Goal: Task Accomplishment & Management: Use online tool/utility

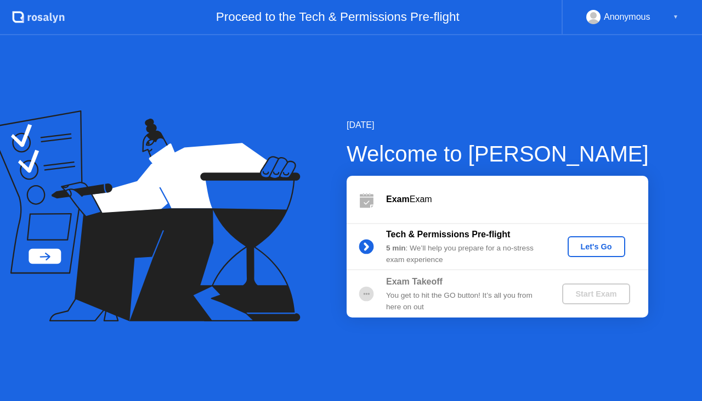
click at [594, 247] on div "Let's Go" at bounding box center [596, 246] width 49 height 9
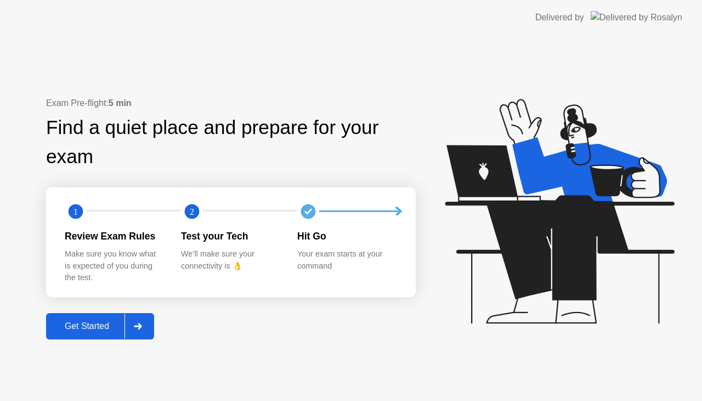
click at [110, 334] on button "Get Started" at bounding box center [100, 326] width 108 height 26
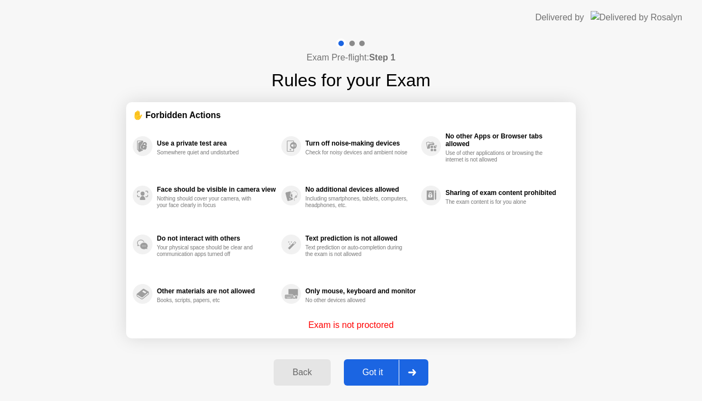
click at [379, 377] on div "Got it" at bounding box center [373, 372] width 52 height 10
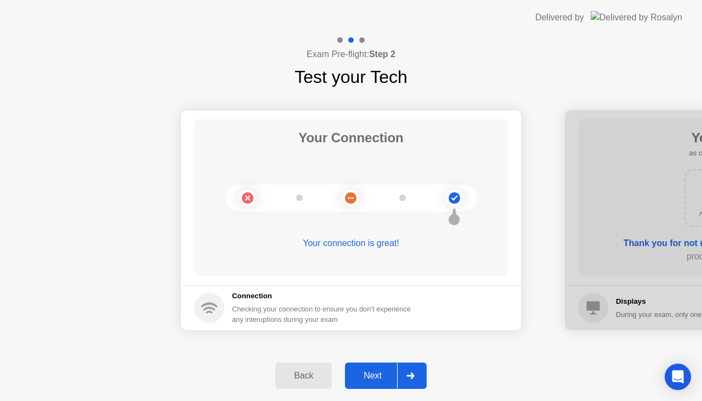
click at [367, 373] on div "Next" at bounding box center [372, 375] width 49 height 10
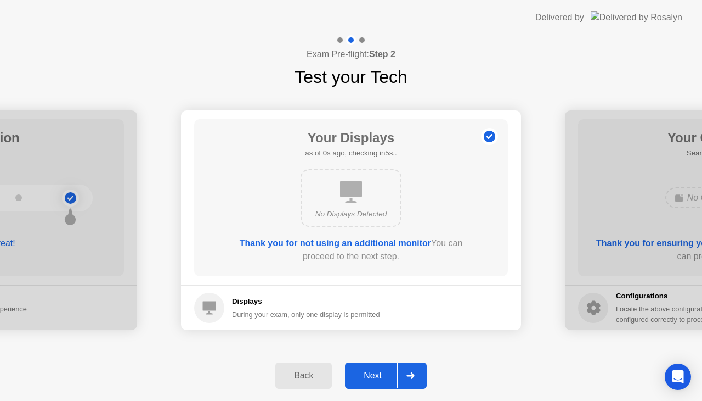
click at [367, 373] on div "Next" at bounding box center [372, 375] width 49 height 10
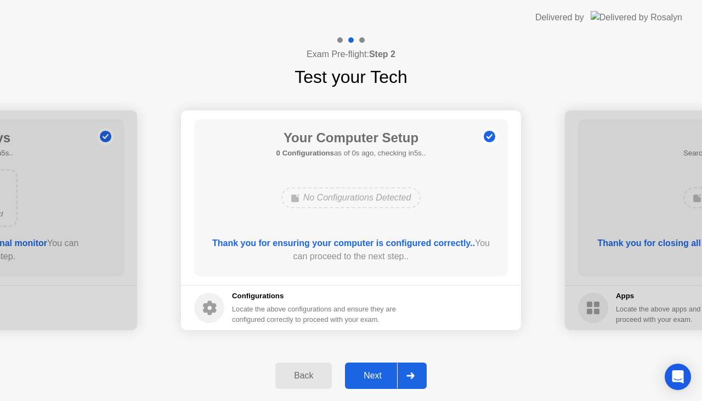
click at [367, 373] on div "Next" at bounding box center [372, 375] width 49 height 10
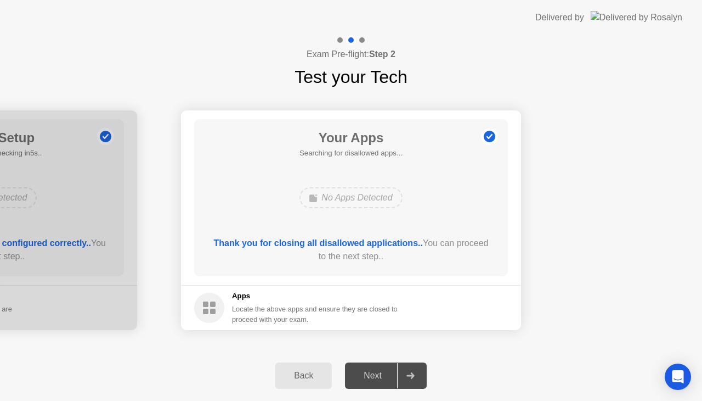
click at [367, 373] on div "Next" at bounding box center [372, 375] width 49 height 10
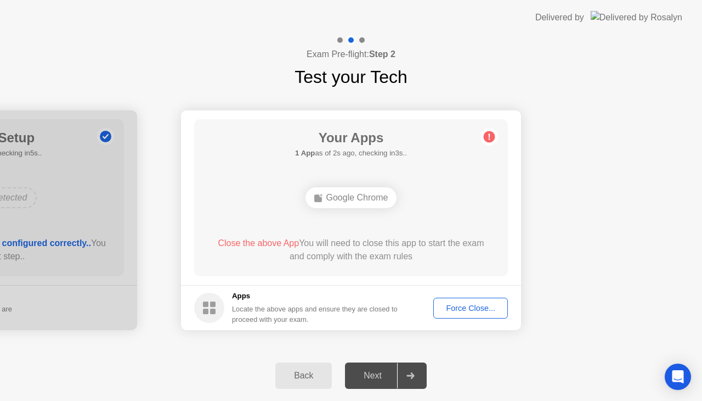
click at [467, 305] on div "Force Close..." at bounding box center [470, 307] width 67 height 9
click at [489, 307] on div "Force Close..." at bounding box center [470, 307] width 67 height 9
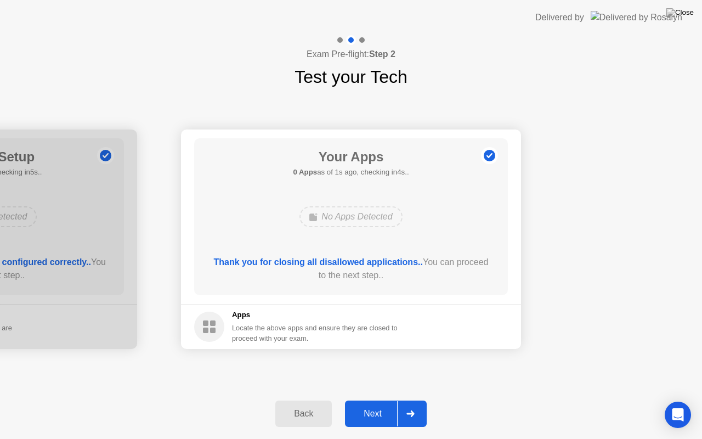
click at [387, 400] on div "Next" at bounding box center [372, 414] width 49 height 10
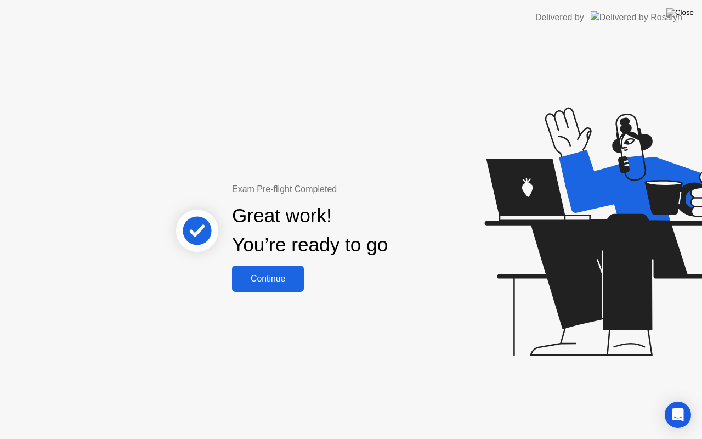
click at [288, 289] on button "Continue" at bounding box center [268, 279] width 72 height 26
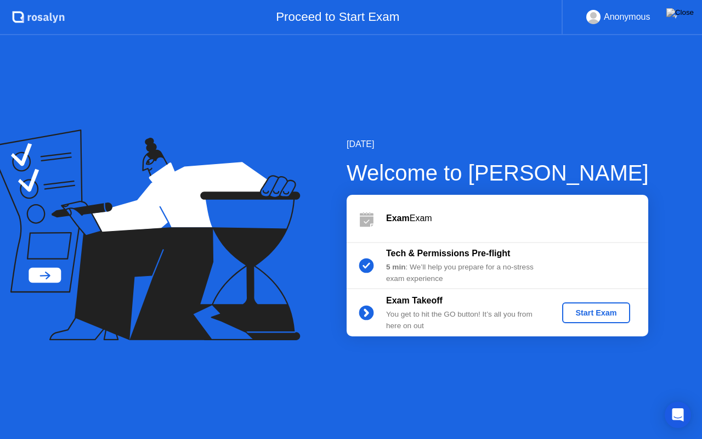
click at [574, 311] on div "Start Exam" at bounding box center [596, 312] width 59 height 9
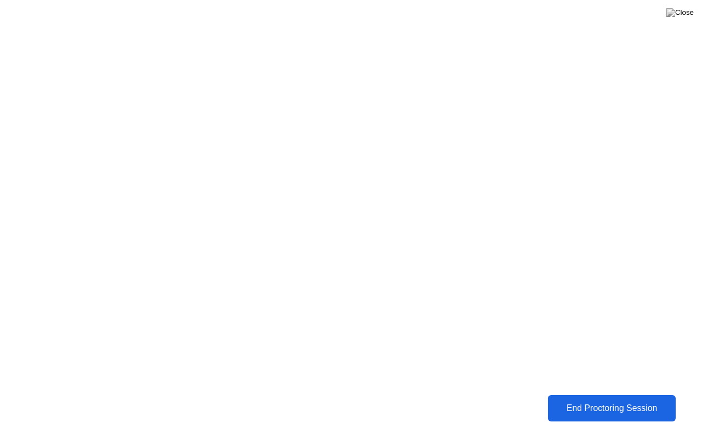
click at [615, 400] on div "End Proctoring Session" at bounding box center [612, 408] width 122 height 10
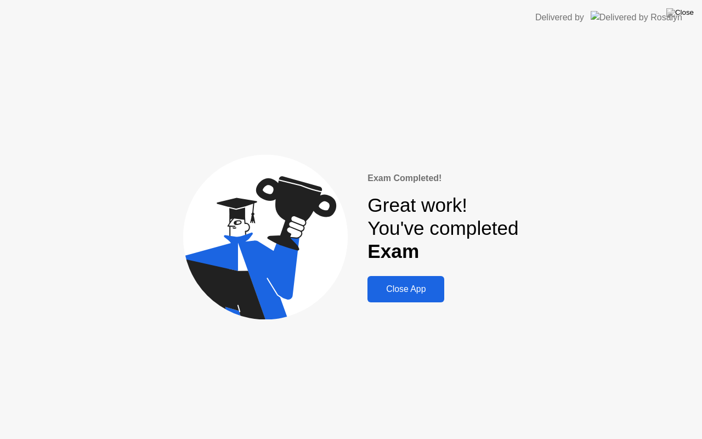
click at [407, 291] on div "Close App" at bounding box center [406, 289] width 70 height 10
